Goal: Task Accomplishment & Management: Use online tool/utility

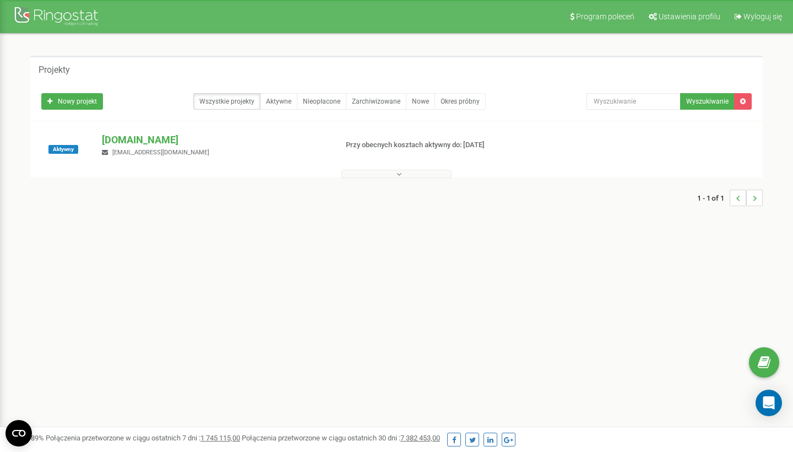
click at [126, 140] on p "[DOMAIN_NAME]" at bounding box center [215, 140] width 226 height 14
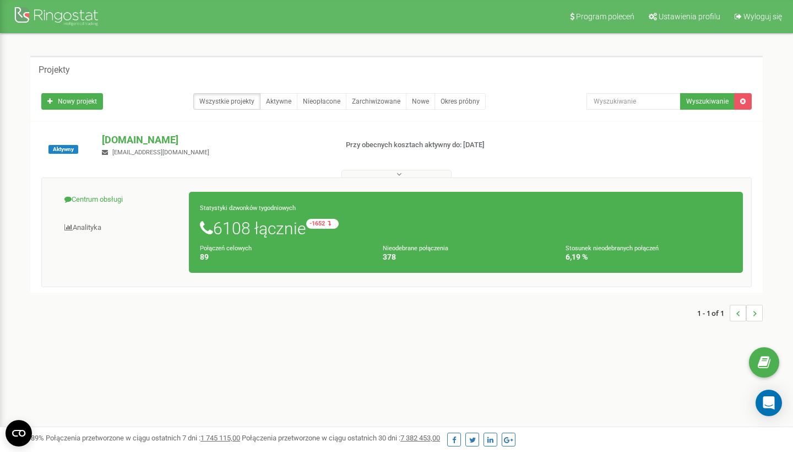
click at [122, 191] on link "Centrum obsługi" at bounding box center [119, 199] width 139 height 27
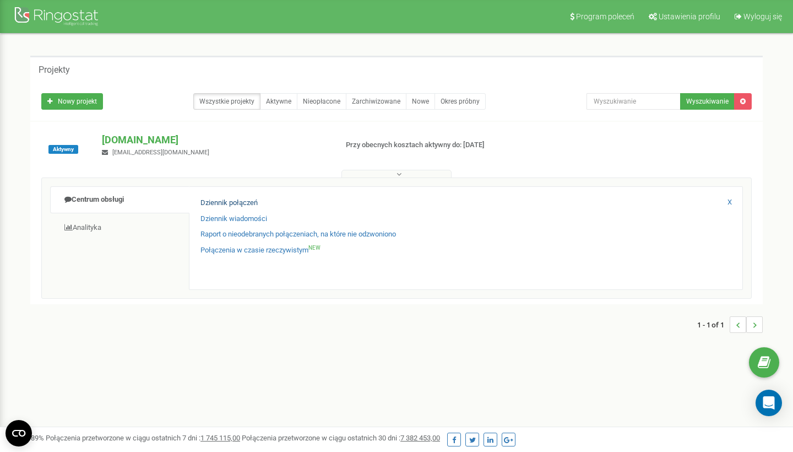
click at [222, 198] on link "Dziennik połączeń" at bounding box center [228, 203] width 57 height 10
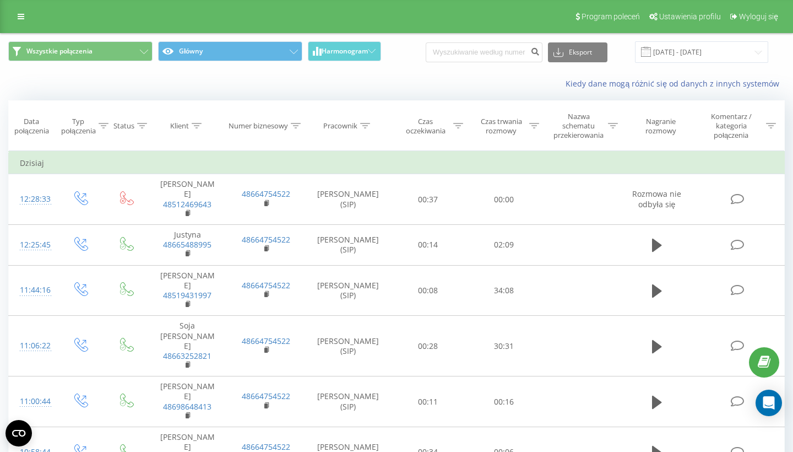
click at [532, 122] on div at bounding box center [534, 125] width 10 height 9
click at [523, 176] on div "Jest równe" at bounding box center [498, 184] width 80 height 17
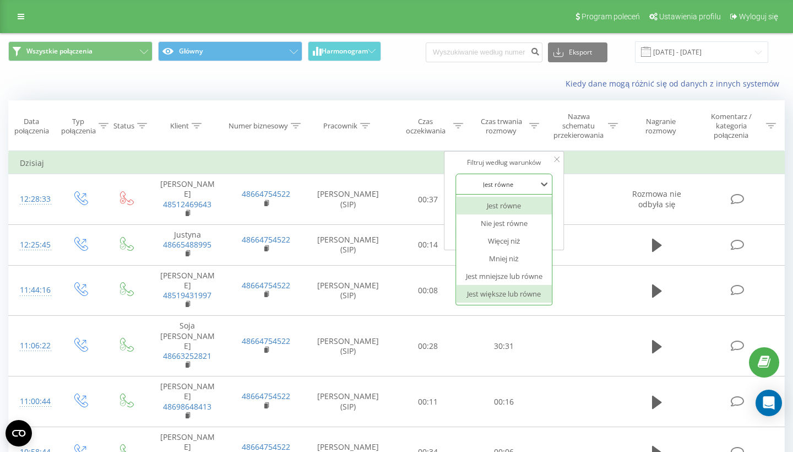
click at [521, 291] on div "Jest większe lub równe" at bounding box center [504, 294] width 96 height 18
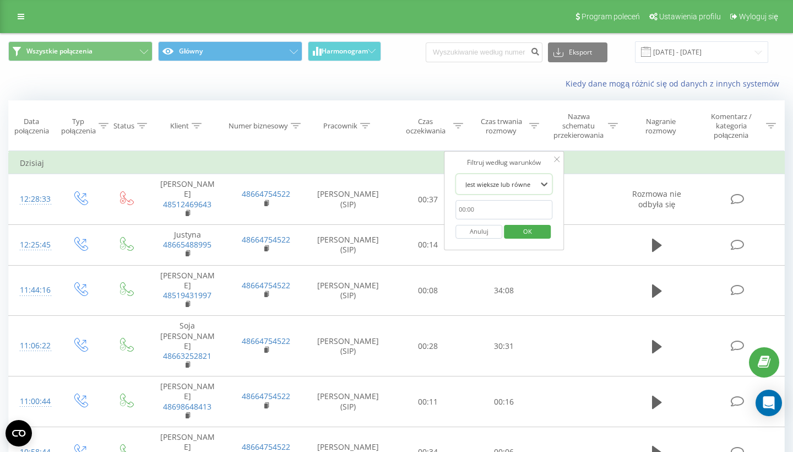
click at [508, 227] on button "OK" at bounding box center [527, 232] width 47 height 14
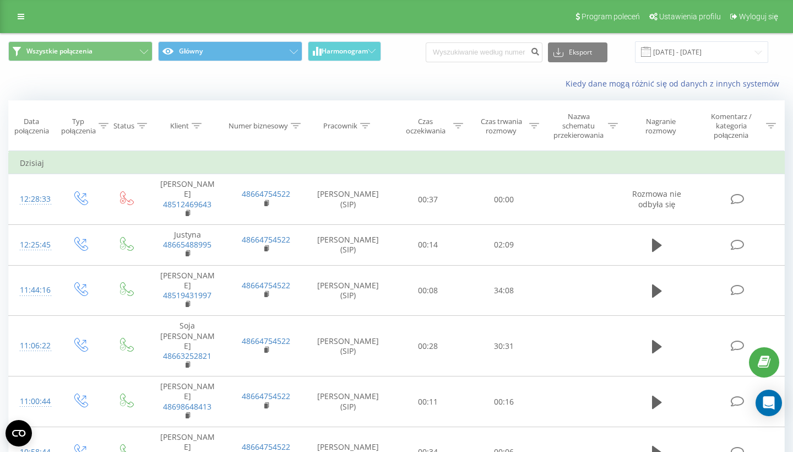
click at [503, 112] on th "Czas trwania rozmowy" at bounding box center [504, 126] width 76 height 50
click at [503, 121] on div "Czas trwania rozmowy" at bounding box center [501, 126] width 51 height 19
click at [514, 200] on input "text" at bounding box center [503, 209] width 97 height 19
type input "00:20"
click at [542, 222] on span "OK" at bounding box center [527, 230] width 31 height 17
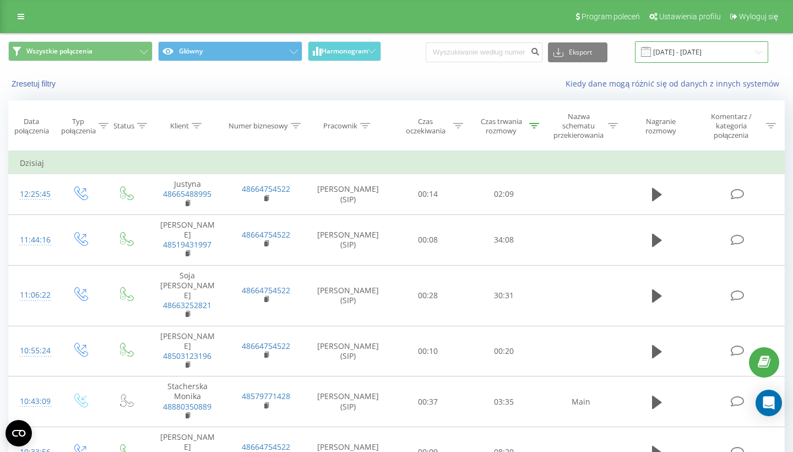
click at [688, 57] on input "[DATE] - [DATE]" at bounding box center [701, 51] width 133 height 21
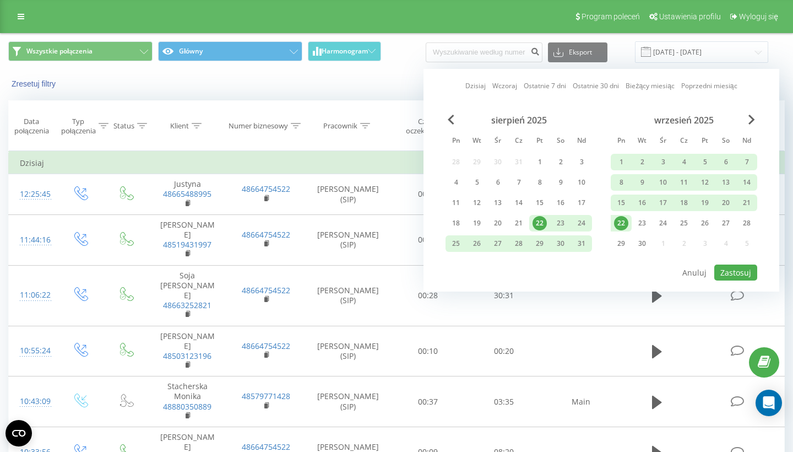
click at [623, 222] on div "22" at bounding box center [621, 223] width 14 height 14
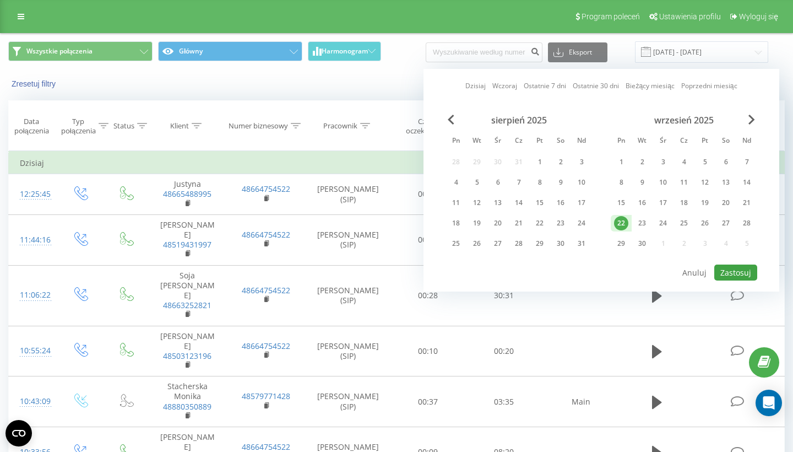
click at [723, 264] on button "Zastosuj" at bounding box center [735, 272] width 43 height 16
type input "[DATE] - [DATE]"
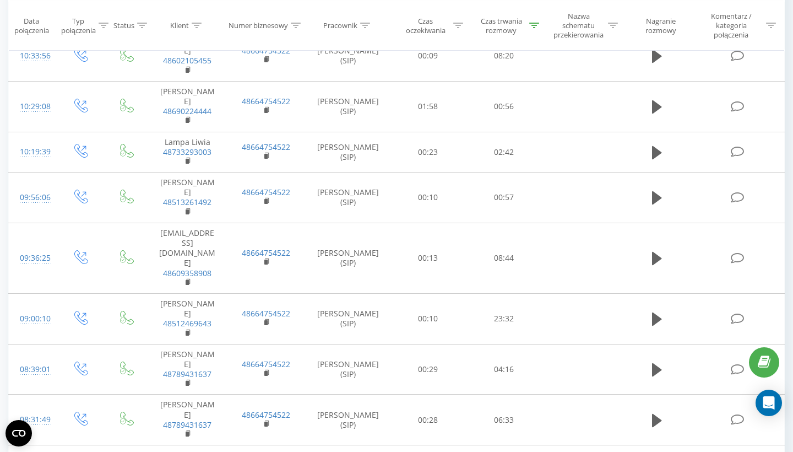
scroll to position [395, 0]
